Goal: Transaction & Acquisition: Purchase product/service

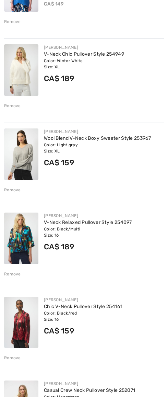
scroll to position [403, 0]
click at [10, 191] on div "Remove" at bounding box center [12, 190] width 17 height 6
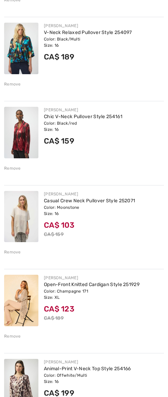
scroll to position [523, 0]
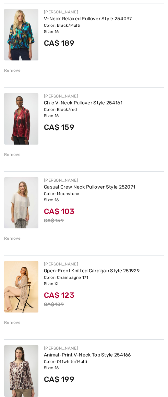
click at [15, 321] on div "Remove" at bounding box center [12, 322] width 17 height 6
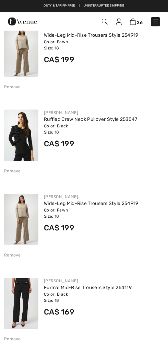
scroll to position [1094, 0]
click at [10, 254] on div "Remove" at bounding box center [12, 255] width 17 height 6
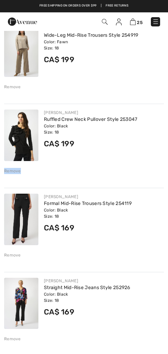
click at [9, 168] on div "Remove" at bounding box center [12, 171] width 17 height 6
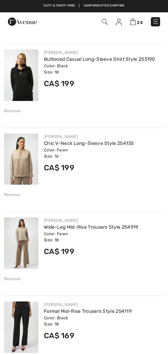
scroll to position [901, 0]
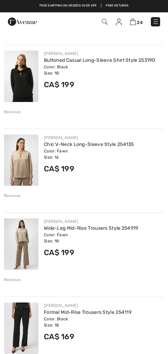
click at [12, 77] on img at bounding box center [21, 76] width 34 height 52
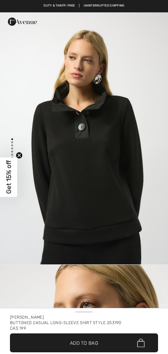
checkbox input "true"
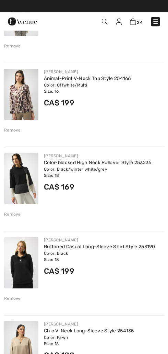
scroll to position [715, 0]
click at [4, 256] on img at bounding box center [21, 263] width 34 height 52
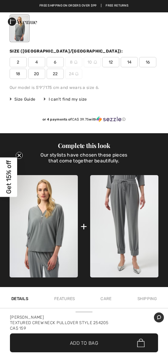
click at [123, 222] on img at bounding box center [124, 226] width 68 height 103
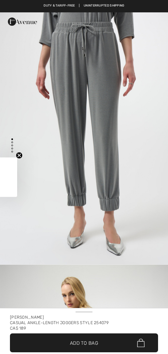
checkbox input "true"
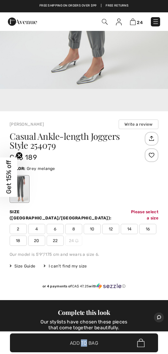
scroll to position [213, 0]
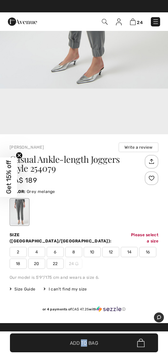
click at [23, 262] on span "18" at bounding box center [18, 264] width 17 height 10
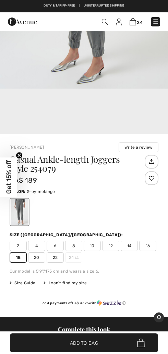
click at [89, 344] on span "Add to Bag" at bounding box center [84, 342] width 28 height 7
click at [136, 21] on img at bounding box center [133, 22] width 6 height 7
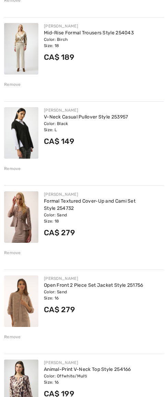
scroll to position [1433, 0]
click at [56, 124] on div "Color: Black Size: L" at bounding box center [104, 127] width 120 height 12
click at [61, 125] on div "Color: Black Size: L" at bounding box center [104, 127] width 120 height 12
click at [30, 141] on img at bounding box center [21, 133] width 34 height 52
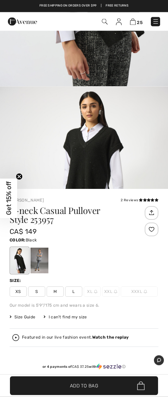
scroll to position [179, 0]
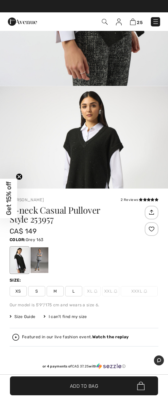
click at [43, 257] on div at bounding box center [40, 260] width 18 height 26
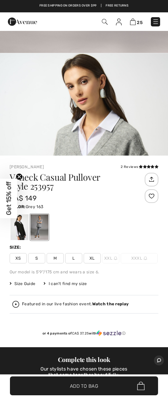
scroll to position [210, 0]
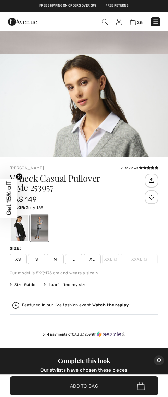
click at [77, 133] on img "2 / 6" at bounding box center [84, 180] width 168 height 252
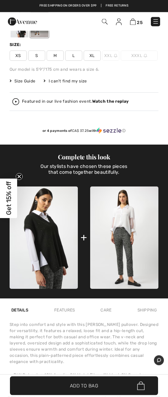
scroll to position [414, 0]
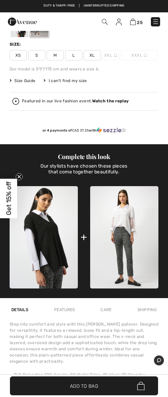
click at [5, 100] on div "Joseph Ribkoff 2 Reviews 2 Reviews V-neck Casual Pullover Style 253957 CA$ 149 …" at bounding box center [84, 206] width 168 height 506
click at [12, 103] on img at bounding box center [15, 101] width 7 height 7
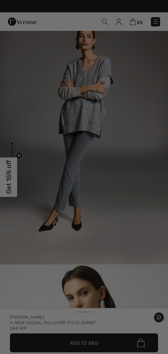
scroll to position [0, 0]
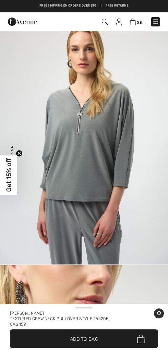
click at [157, 19] on img at bounding box center [155, 21] width 7 height 7
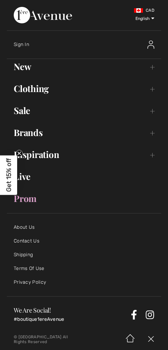
click at [28, 177] on link "Live" at bounding box center [84, 176] width 155 height 15
